Goal: Task Accomplishment & Management: Manage account settings

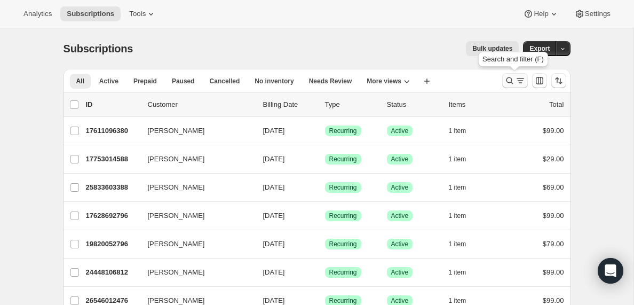
click at [512, 81] on icon "Search and filter results" at bounding box center [510, 80] width 11 height 11
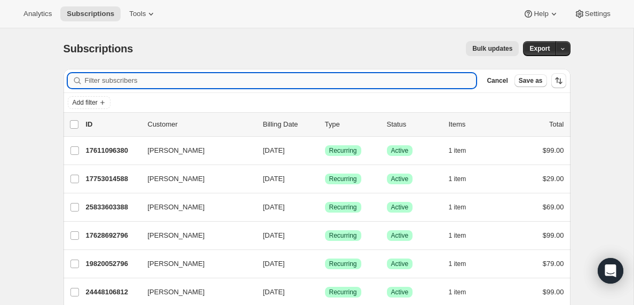
click at [143, 78] on input "Filter subscribers" at bounding box center [281, 80] width 392 height 15
type input "[PERSON_NAME][EMAIL_ADDRESS][DOMAIN_NAME]"
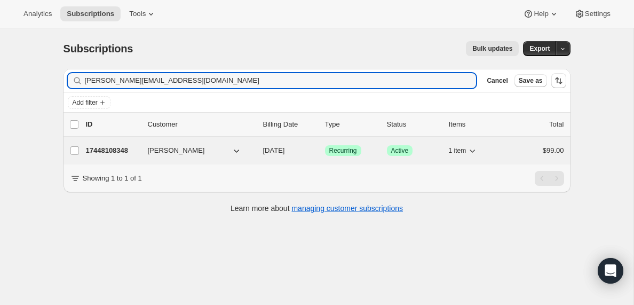
click at [117, 151] on p "17448108348" at bounding box center [112, 150] width 53 height 11
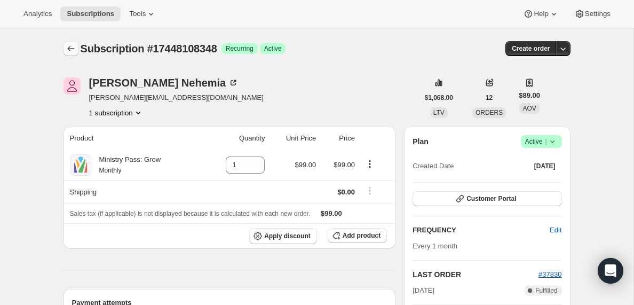
click at [70, 49] on icon "Subscriptions" at bounding box center [71, 48] width 11 height 11
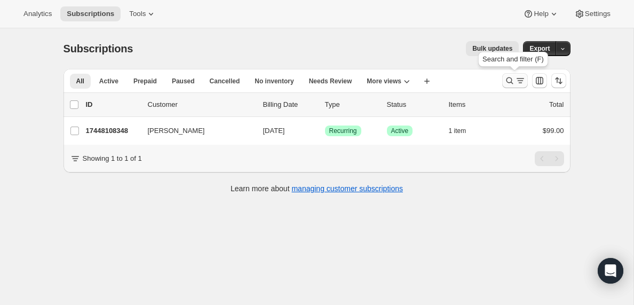
click at [516, 82] on icon "Search and filter results" at bounding box center [520, 80] width 11 height 11
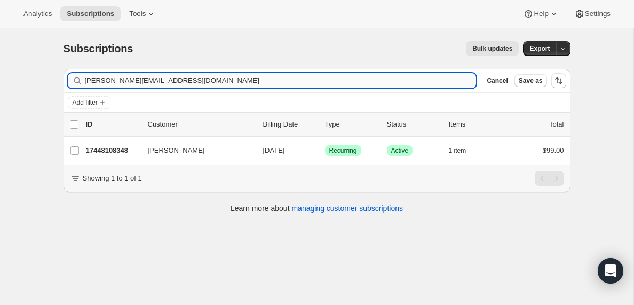
click at [123, 82] on input "[PERSON_NAME][EMAIL_ADDRESS][DOMAIN_NAME]" at bounding box center [281, 80] width 392 height 15
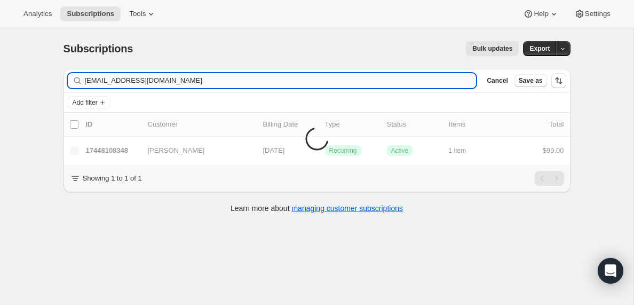
type input "[EMAIL_ADDRESS][DOMAIN_NAME]"
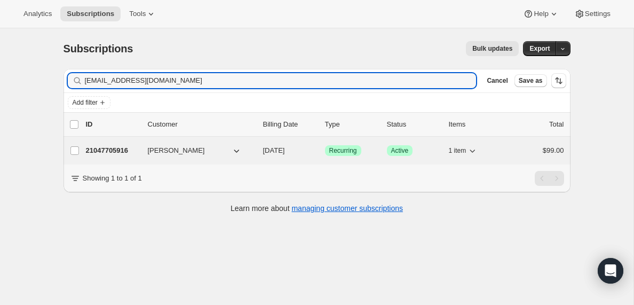
click at [119, 153] on p "21047705916" at bounding box center [112, 150] width 53 height 11
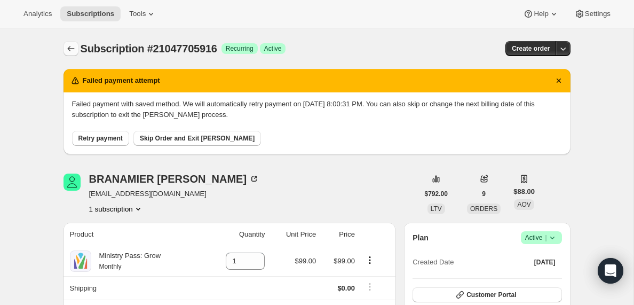
click at [67, 45] on icon "Subscriptions" at bounding box center [71, 48] width 11 height 11
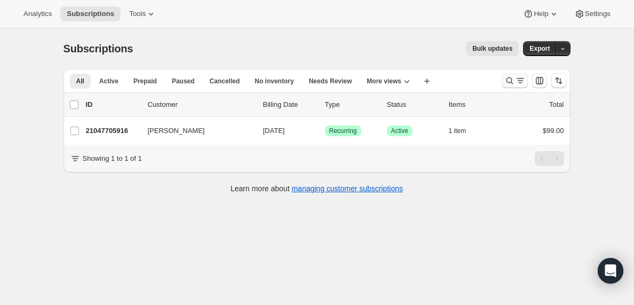
click at [519, 80] on icon "Search and filter results" at bounding box center [520, 80] width 11 height 11
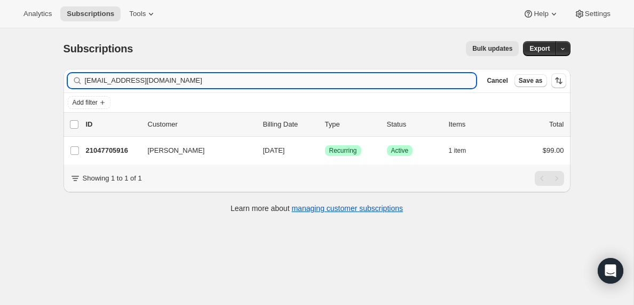
click at [149, 76] on input "[EMAIL_ADDRESS][DOMAIN_NAME]" at bounding box center [281, 80] width 392 height 15
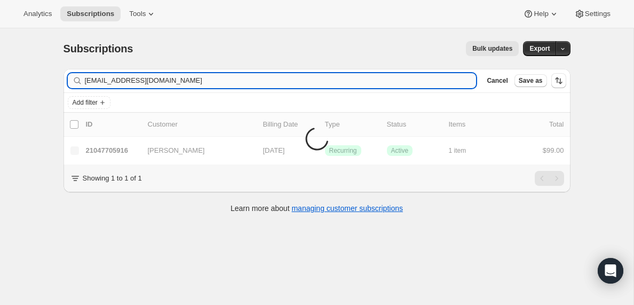
type input "[EMAIL_ADDRESS][DOMAIN_NAME]"
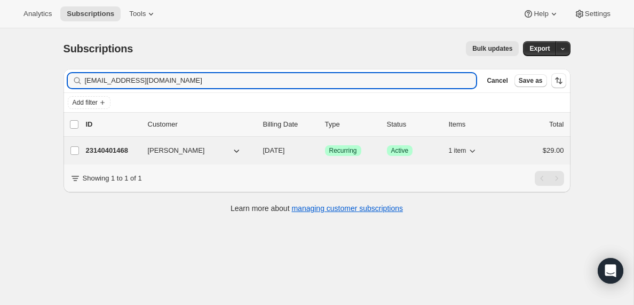
click at [109, 153] on p "23140401468" at bounding box center [112, 150] width 53 height 11
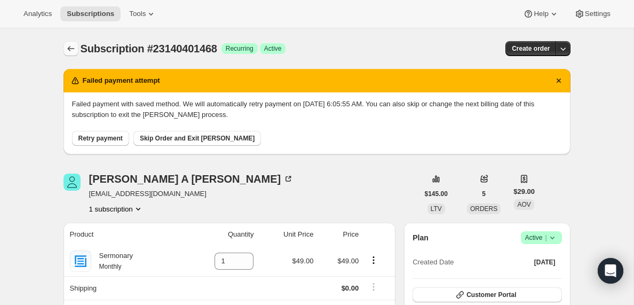
click at [68, 46] on icon "Subscriptions" at bounding box center [71, 48] width 11 height 11
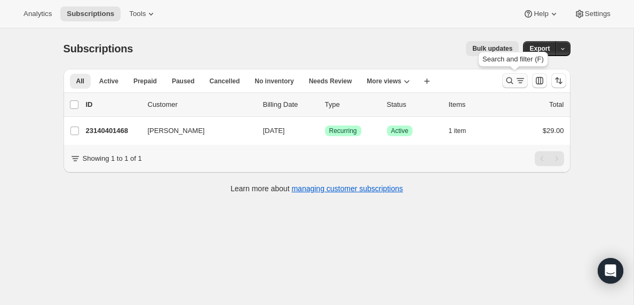
click at [515, 84] on icon "Search and filter results" at bounding box center [520, 80] width 11 height 11
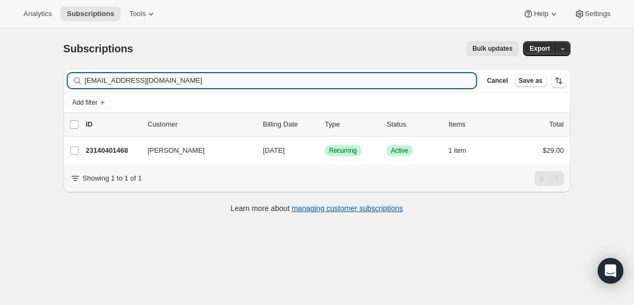
click at [161, 81] on input "[EMAIL_ADDRESS][DOMAIN_NAME]" at bounding box center [281, 80] width 392 height 15
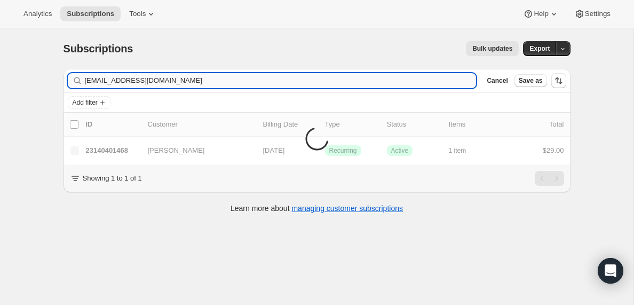
type input "[EMAIL_ADDRESS][DOMAIN_NAME]"
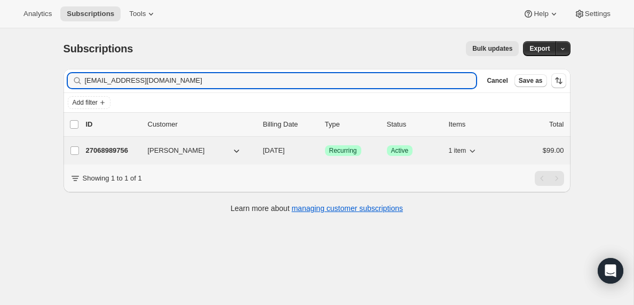
click at [103, 147] on p "27068989756" at bounding box center [112, 150] width 53 height 11
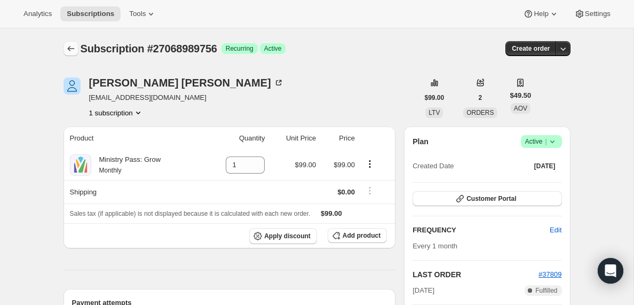
click at [69, 47] on icon "Subscriptions" at bounding box center [71, 48] width 11 height 11
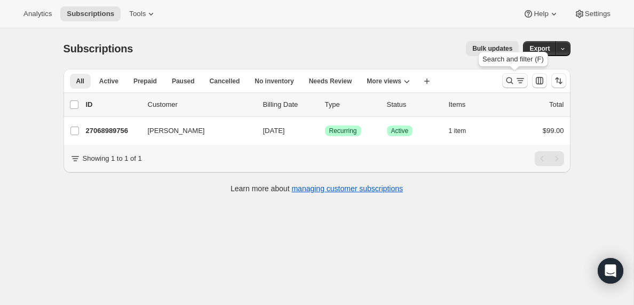
click at [518, 80] on icon "Search and filter results" at bounding box center [520, 80] width 11 height 11
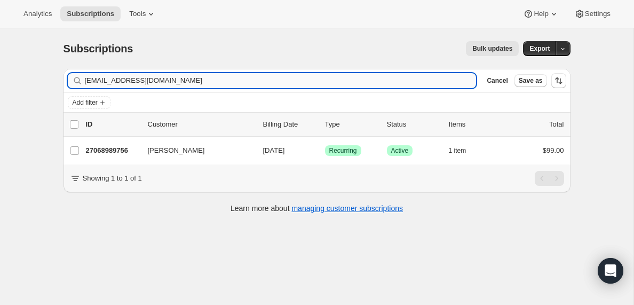
click at [193, 80] on input "[EMAIL_ADDRESS][DOMAIN_NAME]" at bounding box center [281, 80] width 392 height 15
type input "[EMAIL_ADDRESS][DOMAIN_NAME]"
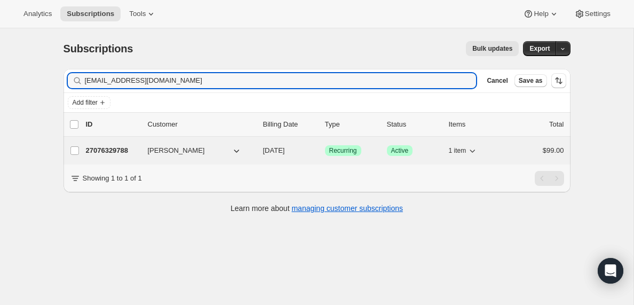
click at [117, 152] on p "27076329788" at bounding box center [112, 150] width 53 height 11
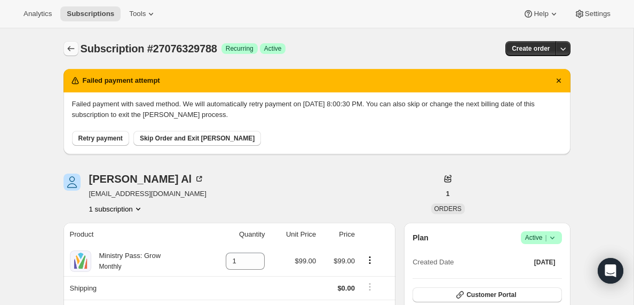
click at [68, 45] on icon "Subscriptions" at bounding box center [71, 48] width 11 height 11
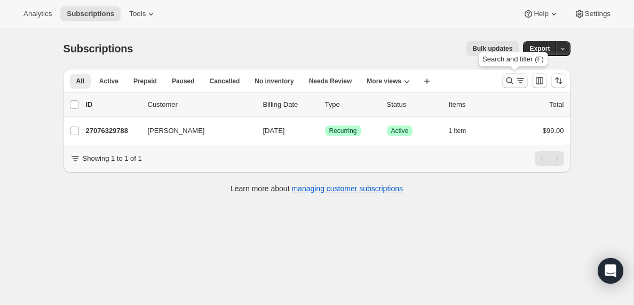
click at [516, 79] on icon "Search and filter results" at bounding box center [520, 80] width 11 height 11
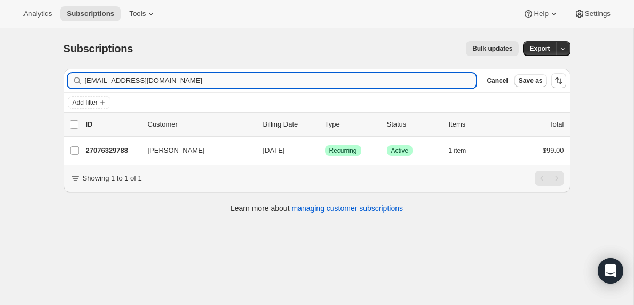
click at [194, 80] on input "[EMAIL_ADDRESS][DOMAIN_NAME]" at bounding box center [281, 80] width 392 height 15
type input "[EMAIL_ADDRESS][DOMAIN_NAME]"
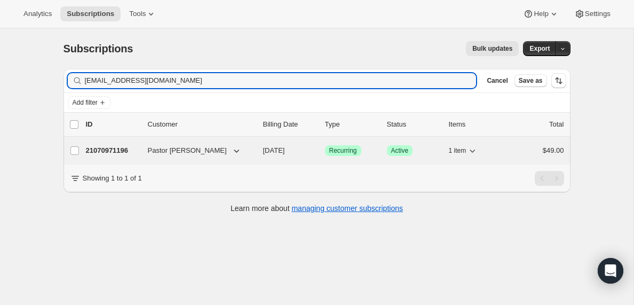
click at [109, 149] on p "21070971196" at bounding box center [112, 150] width 53 height 11
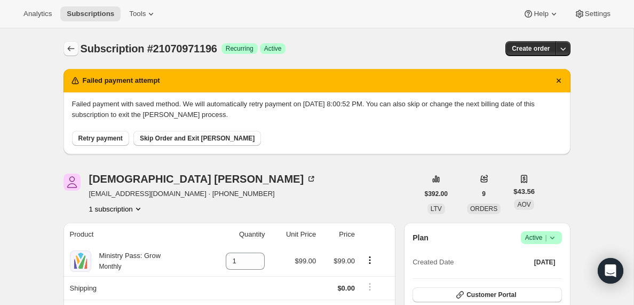
click at [69, 48] on icon "Subscriptions" at bounding box center [71, 48] width 11 height 11
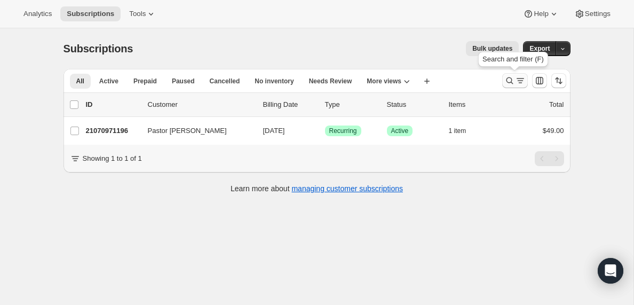
click at [516, 83] on icon "Search and filter results" at bounding box center [520, 80] width 11 height 11
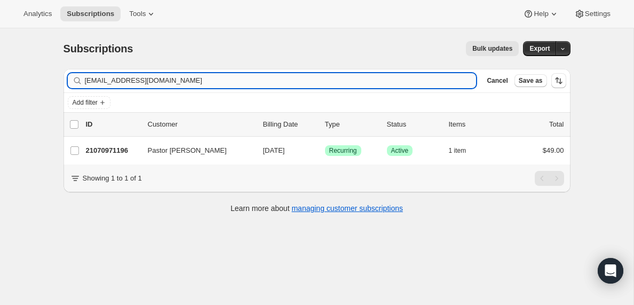
click at [170, 82] on input "[EMAIL_ADDRESS][DOMAIN_NAME]" at bounding box center [281, 80] width 392 height 15
type input "[EMAIL_ADDRESS][DOMAIN_NAME]"
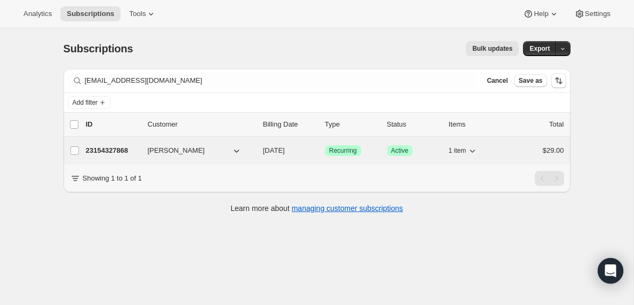
click at [119, 154] on p "23154327868" at bounding box center [112, 150] width 53 height 11
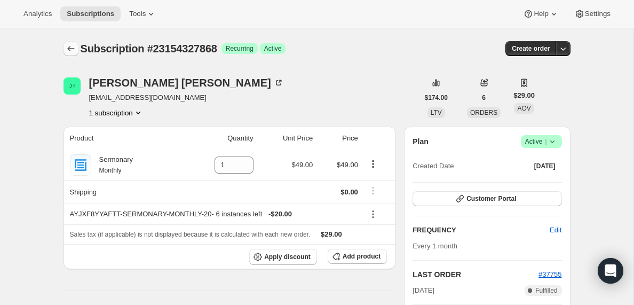
click at [70, 44] on icon "Subscriptions" at bounding box center [71, 48] width 11 height 11
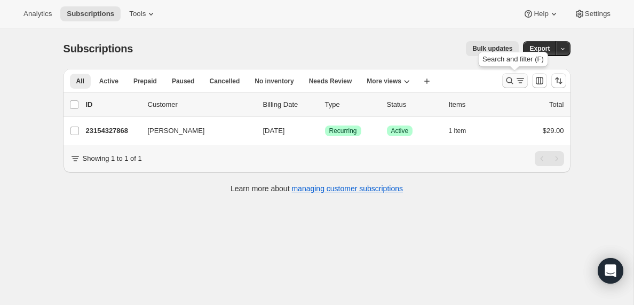
click at [519, 82] on icon "Search and filter results" at bounding box center [520, 80] width 11 height 11
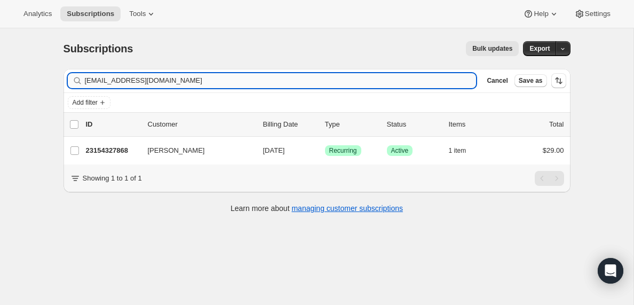
click at [150, 81] on input "[EMAIL_ADDRESS][DOMAIN_NAME]" at bounding box center [281, 80] width 392 height 15
type input "[EMAIL_ADDRESS][DOMAIN_NAME]"
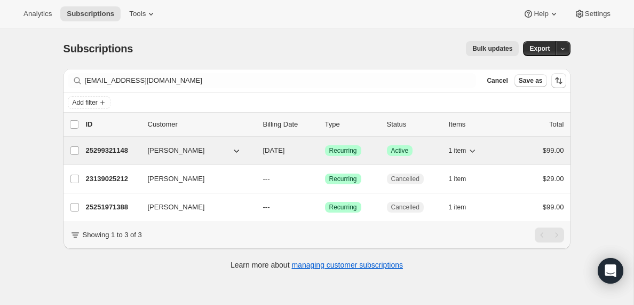
click at [113, 151] on p "25299321148" at bounding box center [112, 150] width 53 height 11
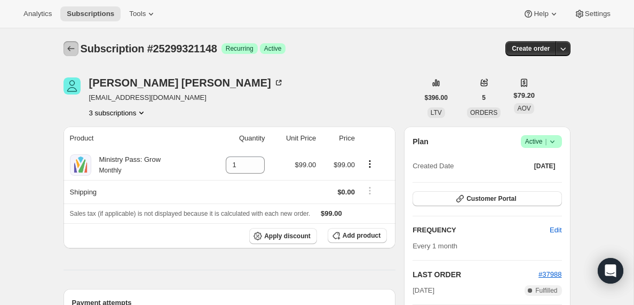
click at [69, 45] on icon "Subscriptions" at bounding box center [71, 48] width 11 height 11
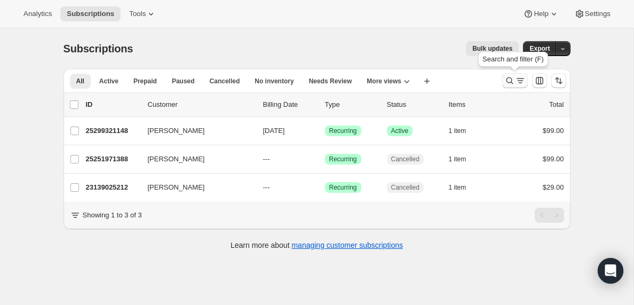
click at [517, 80] on icon "Search and filter results" at bounding box center [520, 80] width 11 height 11
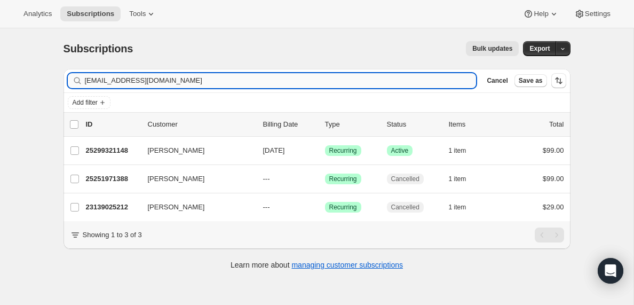
click at [178, 82] on input "[EMAIL_ADDRESS][DOMAIN_NAME]" at bounding box center [281, 80] width 392 height 15
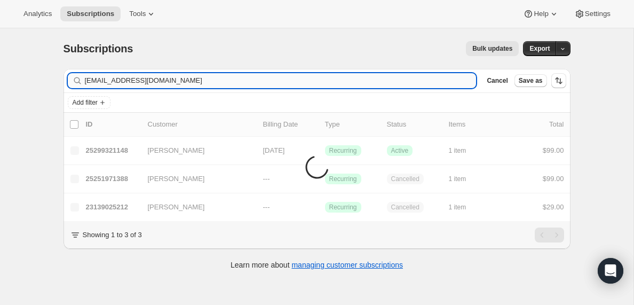
type input "[EMAIL_ADDRESS][DOMAIN_NAME]"
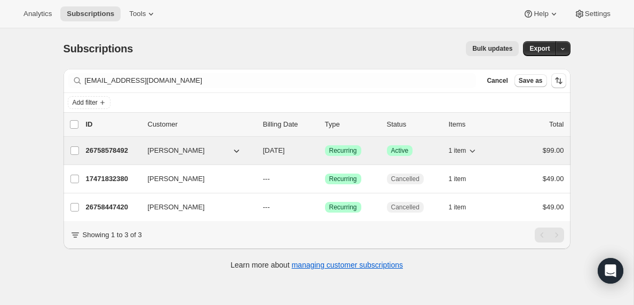
click at [118, 149] on p "26758578492" at bounding box center [112, 150] width 53 height 11
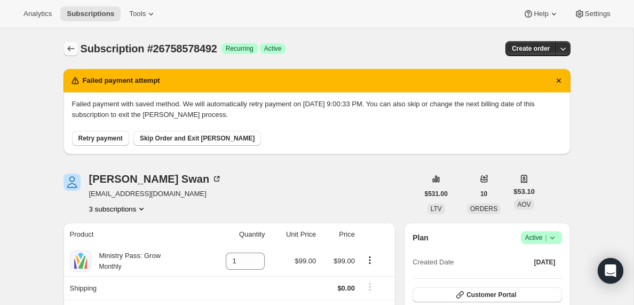
click at [71, 51] on icon "Subscriptions" at bounding box center [71, 48] width 11 height 11
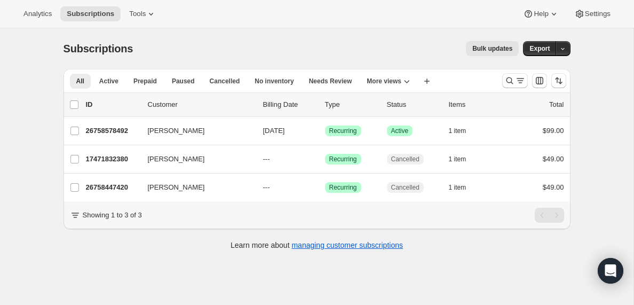
click at [495, 48] on span "Bulk updates" at bounding box center [493, 48] width 40 height 9
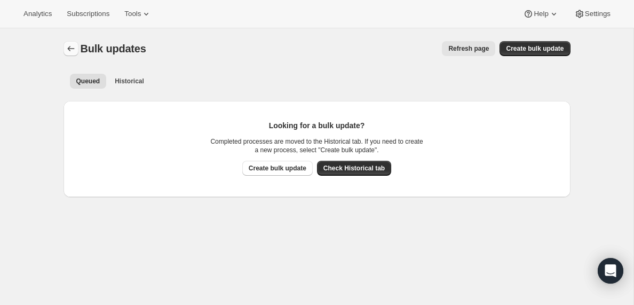
click at [70, 48] on icon "Bulk updates" at bounding box center [71, 48] width 11 height 11
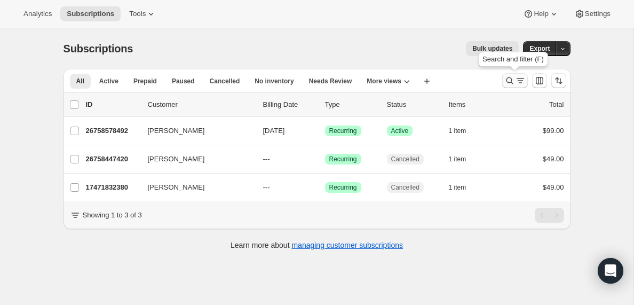
click at [519, 80] on icon "Search and filter results" at bounding box center [520, 80] width 11 height 11
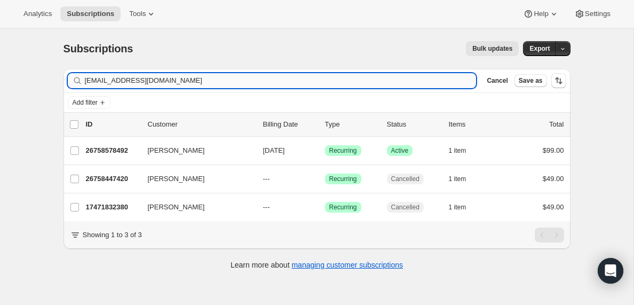
click at [163, 79] on input "[EMAIL_ADDRESS][DOMAIN_NAME]" at bounding box center [281, 80] width 392 height 15
type input "[EMAIL_ADDRESS][DOMAIN_NAME]"
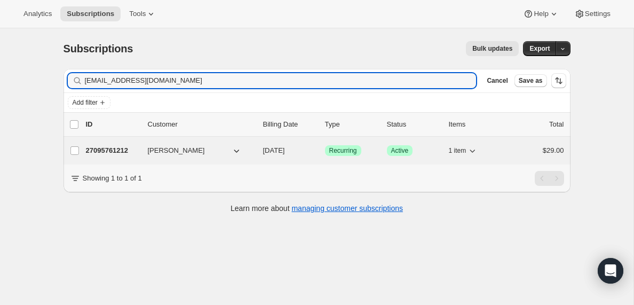
click at [117, 152] on p "27095761212" at bounding box center [112, 150] width 53 height 11
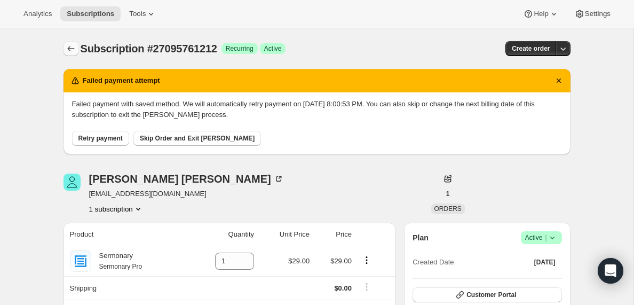
click at [72, 49] on icon "Subscriptions" at bounding box center [71, 48] width 11 height 11
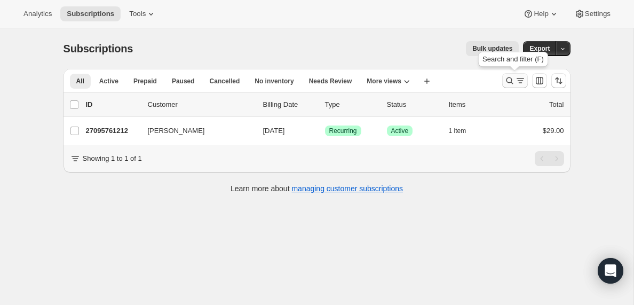
click at [518, 81] on icon "Search and filter results" at bounding box center [520, 80] width 6 height 1
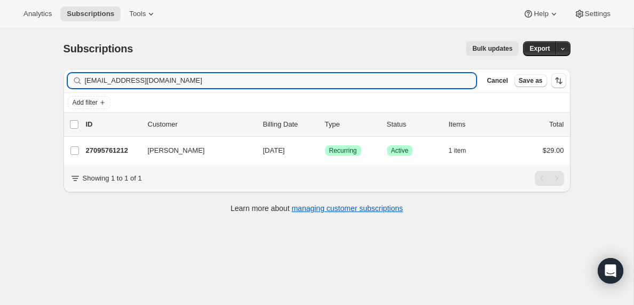
click at [164, 79] on input "[EMAIL_ADDRESS][DOMAIN_NAME]" at bounding box center [281, 80] width 392 height 15
type input "[EMAIL_ADDRESS][DOMAIN_NAME]"
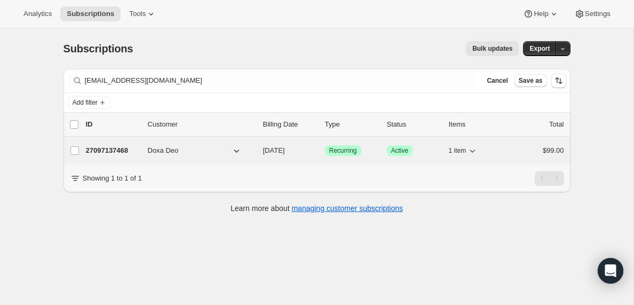
click at [114, 151] on p "27097137468" at bounding box center [112, 150] width 53 height 11
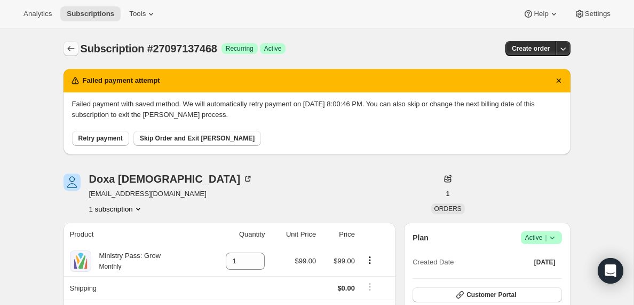
click at [72, 49] on icon "Subscriptions" at bounding box center [70, 48] width 7 height 5
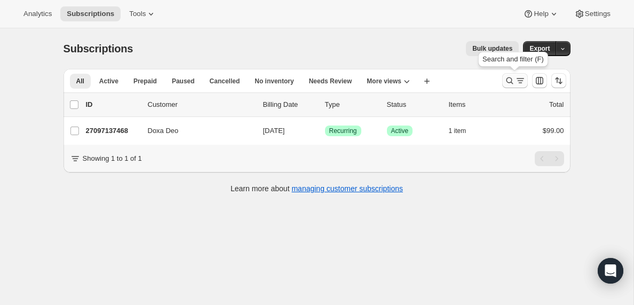
click at [514, 83] on icon "Search and filter results" at bounding box center [510, 80] width 11 height 11
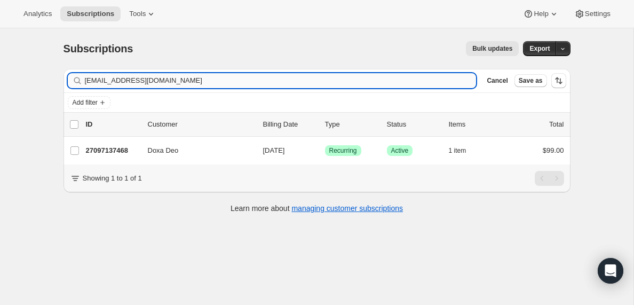
click at [165, 81] on input "[EMAIL_ADDRESS][DOMAIN_NAME]" at bounding box center [281, 80] width 392 height 15
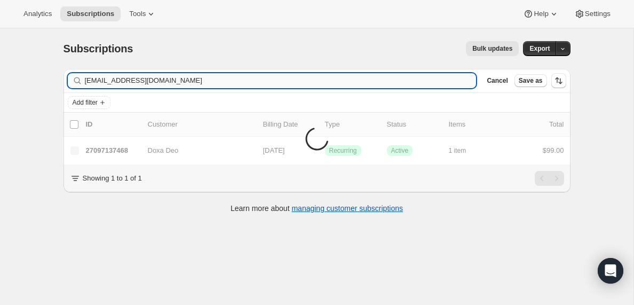
type input "[EMAIL_ADDRESS][DOMAIN_NAME]"
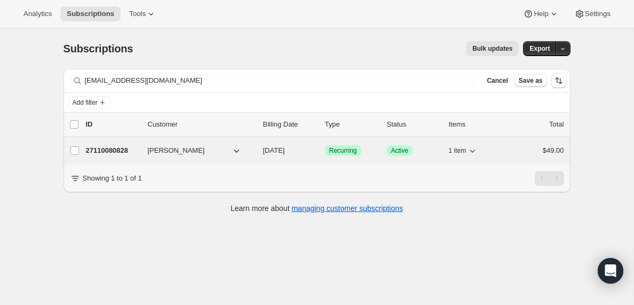
click at [113, 151] on p "27110080828" at bounding box center [112, 150] width 53 height 11
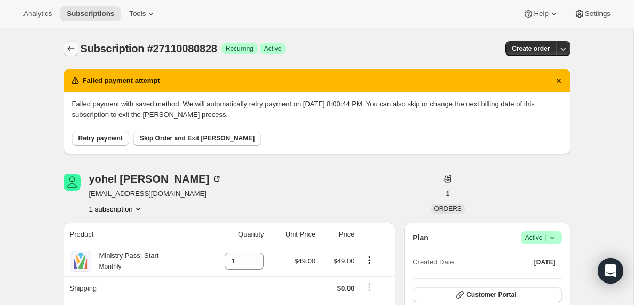
click at [68, 51] on icon "Subscriptions" at bounding box center [71, 48] width 11 height 11
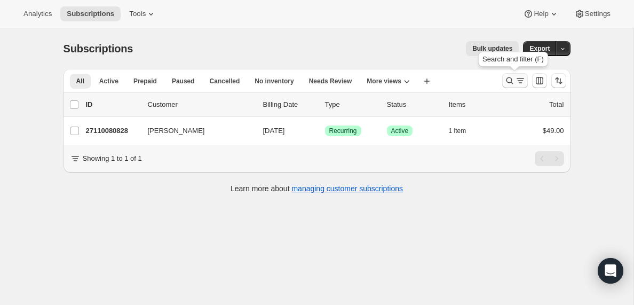
click at [517, 83] on icon "Search and filter results" at bounding box center [520, 80] width 11 height 11
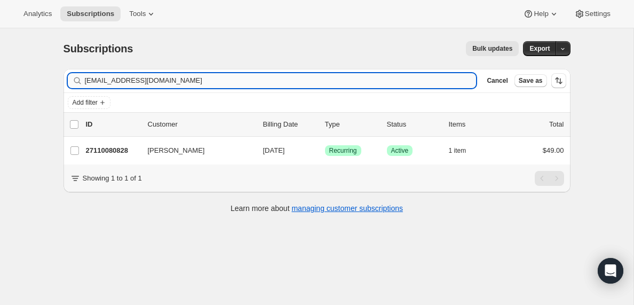
click at [128, 82] on input "[EMAIL_ADDRESS][DOMAIN_NAME]" at bounding box center [281, 80] width 392 height 15
click at [132, 83] on input "[EMAIL_ADDRESS][DOMAIN_NAME]" at bounding box center [271, 80] width 373 height 15
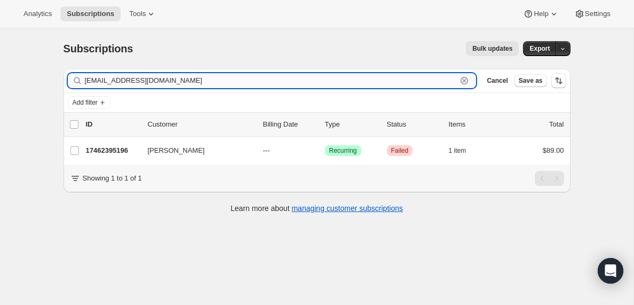
click at [132, 83] on input "[EMAIL_ADDRESS][DOMAIN_NAME]" at bounding box center [271, 80] width 373 height 15
paste input "a.kalo@ljresolution"
click at [166, 81] on input "[EMAIL_ADDRESS][DOMAIN_NAME]" at bounding box center [271, 80] width 373 height 15
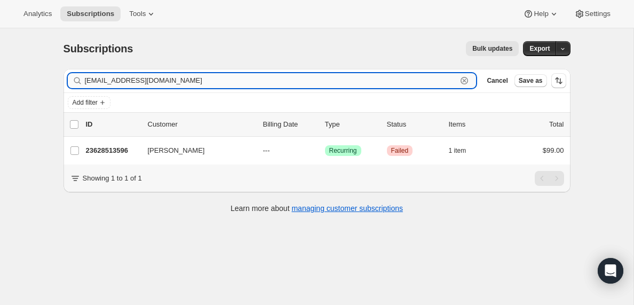
click at [166, 81] on input "[EMAIL_ADDRESS][DOMAIN_NAME]" at bounding box center [271, 80] width 373 height 15
paste input "[EMAIL_ADDRESS]"
click at [152, 81] on input "[PERSON_NAME][EMAIL_ADDRESS][DOMAIN_NAME]" at bounding box center [271, 80] width 373 height 15
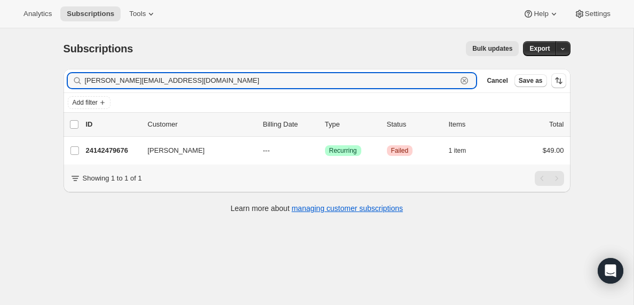
paste input "[EMAIL_ADDRESS]"
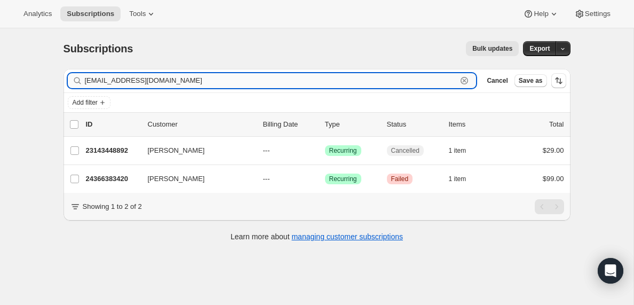
click at [176, 77] on input "[EMAIL_ADDRESS][DOMAIN_NAME]" at bounding box center [271, 80] width 373 height 15
paste input "[EMAIL_ADDRESS]"
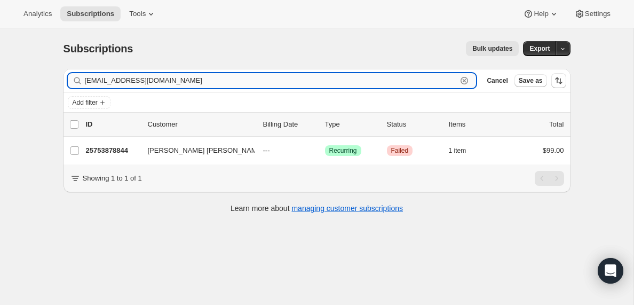
click at [154, 82] on input "[EMAIL_ADDRESS][DOMAIN_NAME]" at bounding box center [271, 80] width 373 height 15
paste input "ernardbaker"
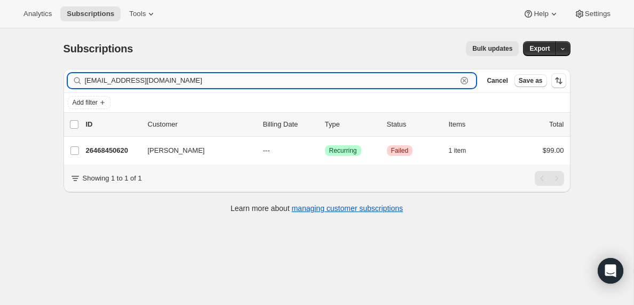
click at [171, 82] on input "[EMAIL_ADDRESS][DOMAIN_NAME]" at bounding box center [271, 80] width 373 height 15
paste input "afistfull18"
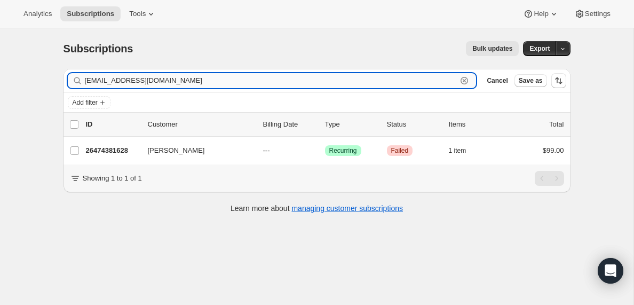
click at [154, 75] on input "[EMAIL_ADDRESS][DOMAIN_NAME]" at bounding box center [271, 80] width 373 height 15
paste input "[DEMOGRAPHIC_DATA]"
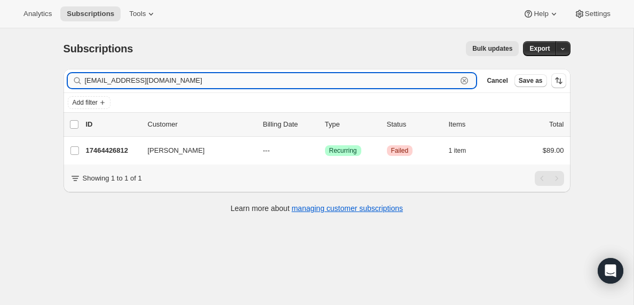
click at [152, 81] on input "[EMAIL_ADDRESS][DOMAIN_NAME]" at bounding box center [271, 80] width 373 height 15
paste input "kelvinlake@live"
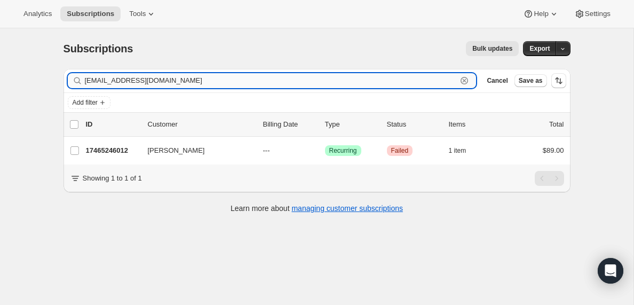
click at [142, 76] on input "[EMAIL_ADDRESS][DOMAIN_NAME]" at bounding box center [271, 80] width 373 height 15
paste input "[PERSON_NAME]"
click at [147, 81] on input "[PERSON_NAME][EMAIL_ADDRESS][DOMAIN_NAME]" at bounding box center [271, 80] width 373 height 15
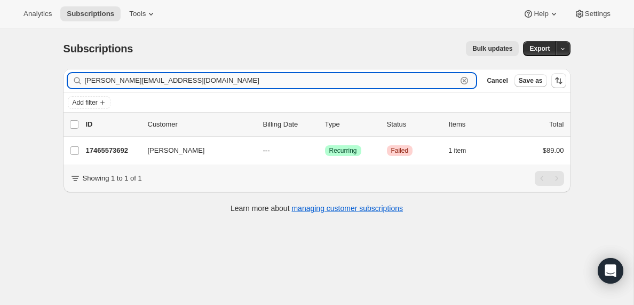
click at [147, 81] on input "[PERSON_NAME][EMAIL_ADDRESS][DOMAIN_NAME]" at bounding box center [271, 80] width 373 height 15
paste input "[EMAIL_ADDRESS]"
click at [191, 85] on input "[EMAIL_ADDRESS][DOMAIN_NAME]" at bounding box center [271, 80] width 373 height 15
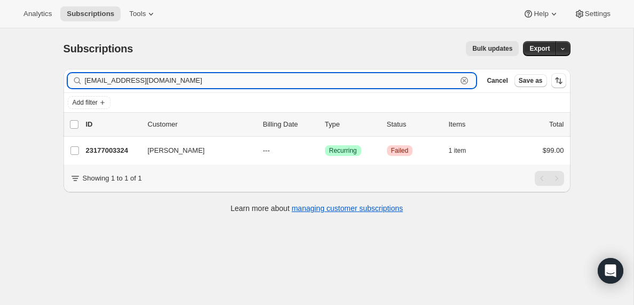
click at [191, 85] on input "[EMAIL_ADDRESS][DOMAIN_NAME]" at bounding box center [271, 80] width 373 height 15
paste input "[EMAIL_ADDRESS]"
click at [211, 79] on input "[EMAIL_ADDRESS][DOMAIN_NAME]" at bounding box center [271, 80] width 373 height 15
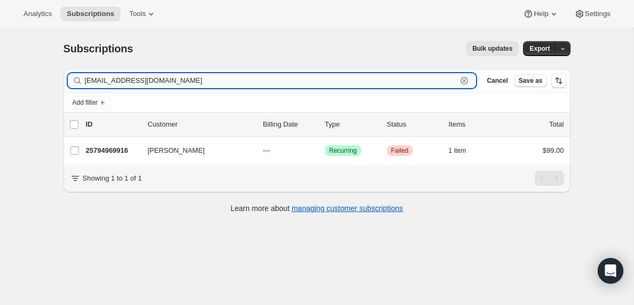
click at [211, 79] on input "[EMAIL_ADDRESS][DOMAIN_NAME]" at bounding box center [271, 80] width 373 height 15
paste input "pastorsteve@reviveflagstaff"
click at [201, 82] on input "[EMAIL_ADDRESS][DOMAIN_NAME]" at bounding box center [271, 80] width 373 height 15
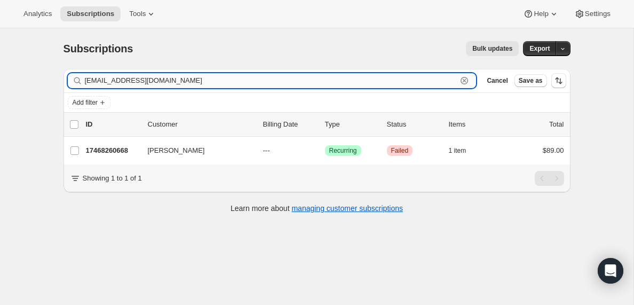
click at [201, 82] on input "[EMAIL_ADDRESS][DOMAIN_NAME]" at bounding box center [271, 80] width 373 height 15
paste input "[EMAIL_ADDRESS]"
click at [159, 81] on input "[EMAIL_ADDRESS][DOMAIN_NAME]" at bounding box center [271, 80] width 373 height 15
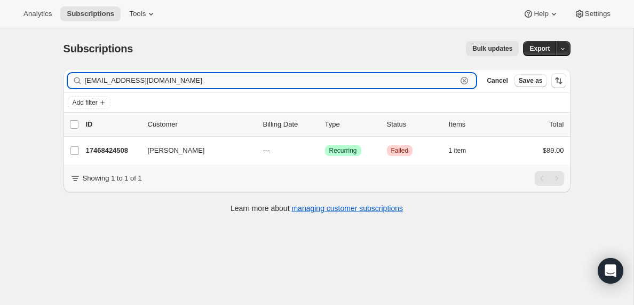
click at [159, 81] on input "[EMAIL_ADDRESS][DOMAIN_NAME]" at bounding box center [271, 80] width 373 height 15
paste input "pocketbookman2244jj"
click at [129, 80] on input "[EMAIL_ADDRESS][DOMAIN_NAME]" at bounding box center [271, 80] width 373 height 15
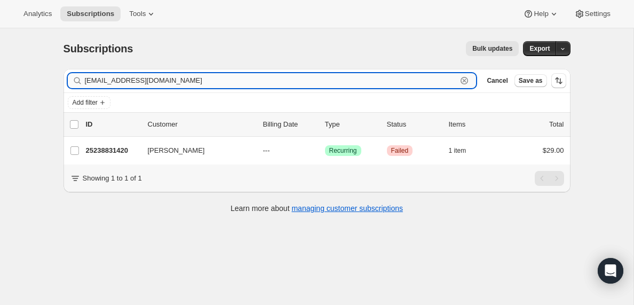
click at [129, 80] on input "[EMAIL_ADDRESS][DOMAIN_NAME]" at bounding box center [271, 80] width 373 height 15
paste input "[PERSON_NAME].[PERSON_NAME]"
click at [138, 83] on input "[PERSON_NAME][EMAIL_ADDRESS][PERSON_NAME][DOMAIN_NAME]" at bounding box center [271, 80] width 373 height 15
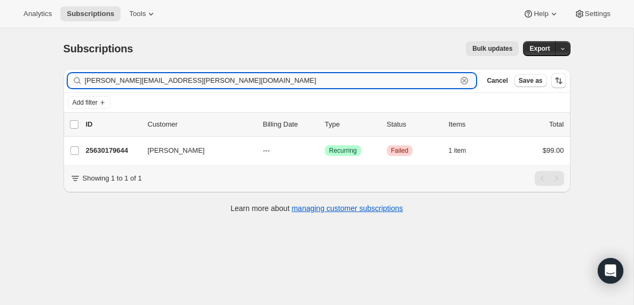
click at [138, 83] on input "[PERSON_NAME][EMAIL_ADDRESS][PERSON_NAME][DOMAIN_NAME]" at bounding box center [271, 80] width 373 height 15
paste input "[EMAIL_ADDRESS]"
type input "[EMAIL_ADDRESS][DOMAIN_NAME]"
